Goal: Check status

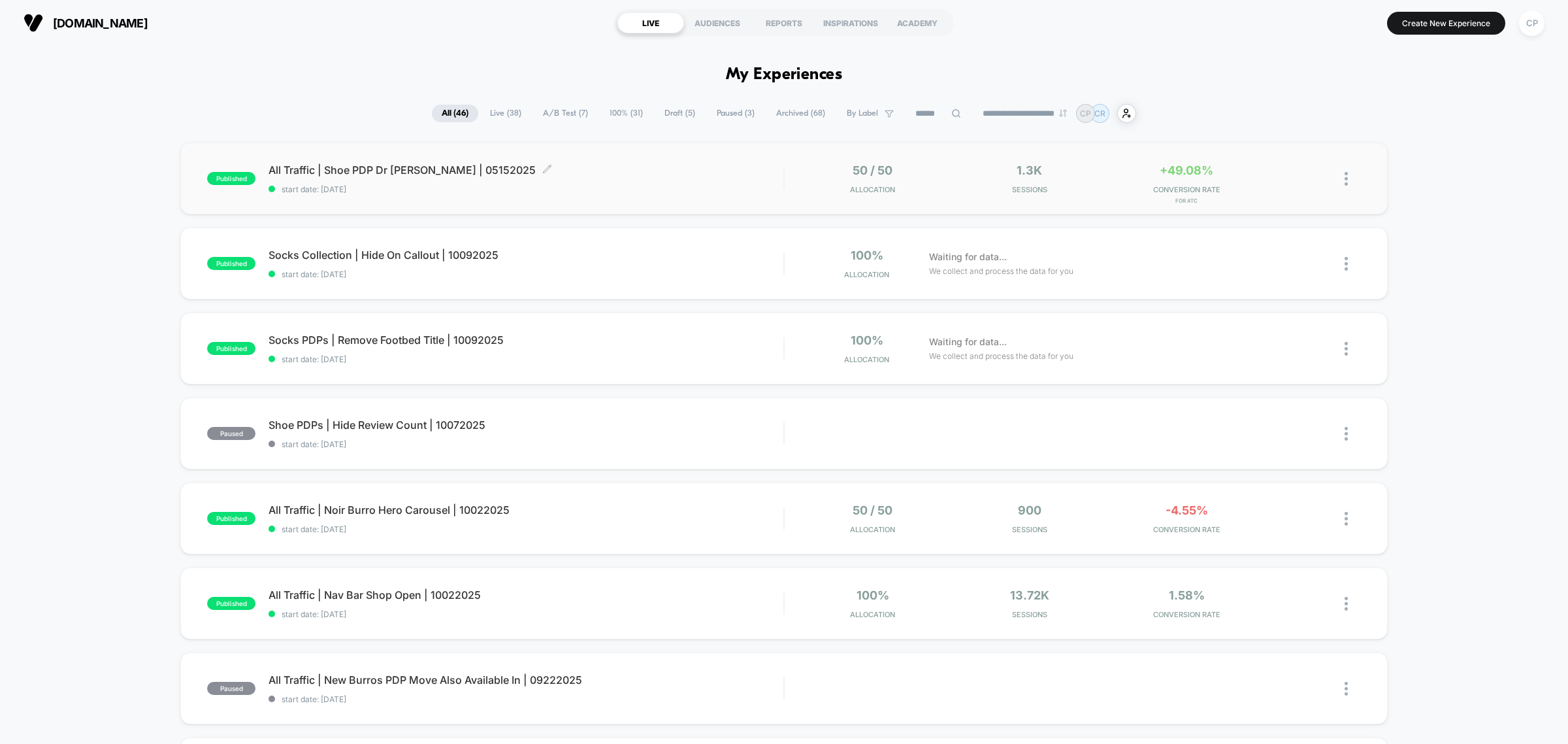
click at [472, 178] on div "All Traffic | Shoe PDP Dr [PERSON_NAME] | 05152025 Click to edit experience det…" at bounding box center [525, 179] width 515 height 31
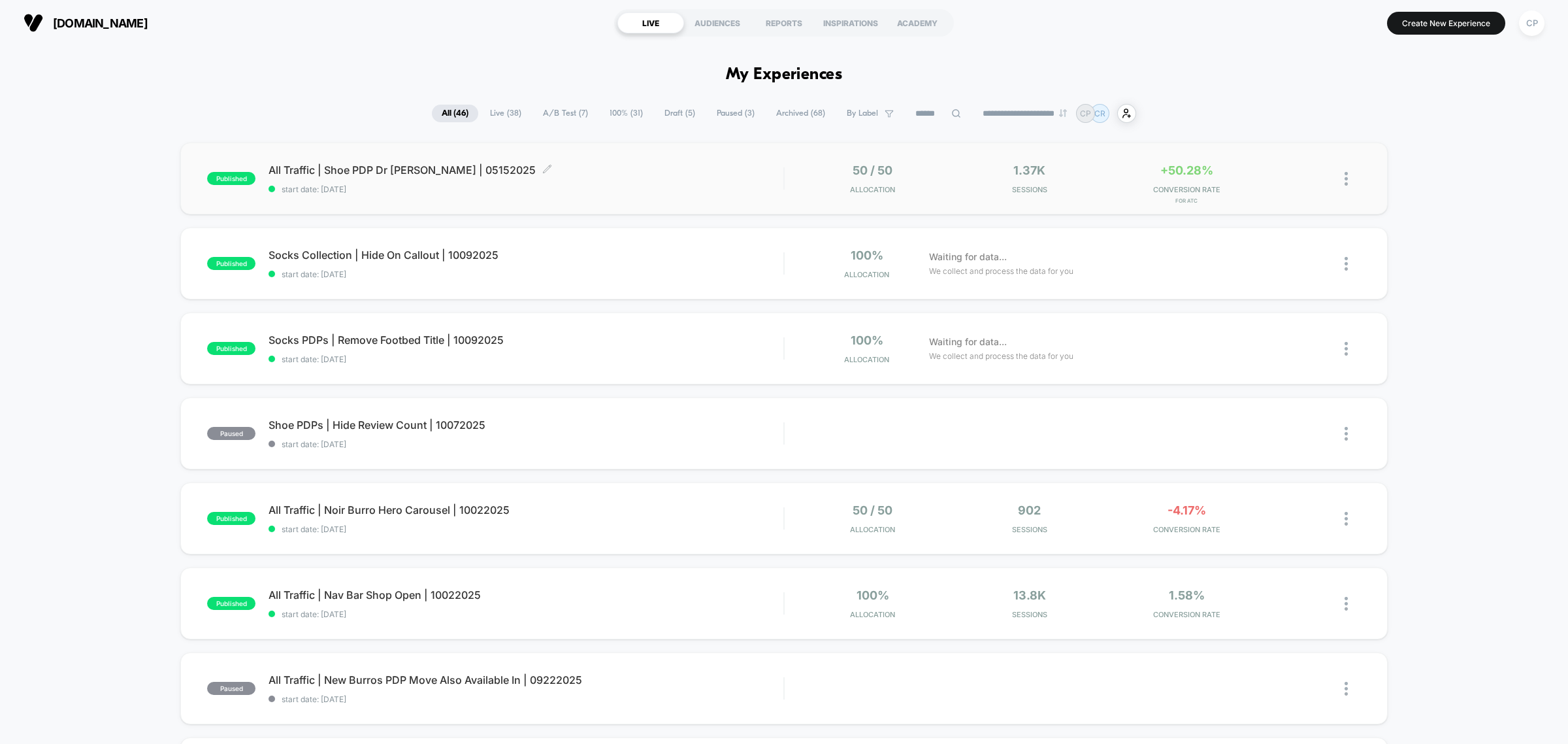
click at [647, 184] on span "start date: [DATE]" at bounding box center [525, 189] width 515 height 10
